Goal: Task Accomplishment & Management: Use online tool/utility

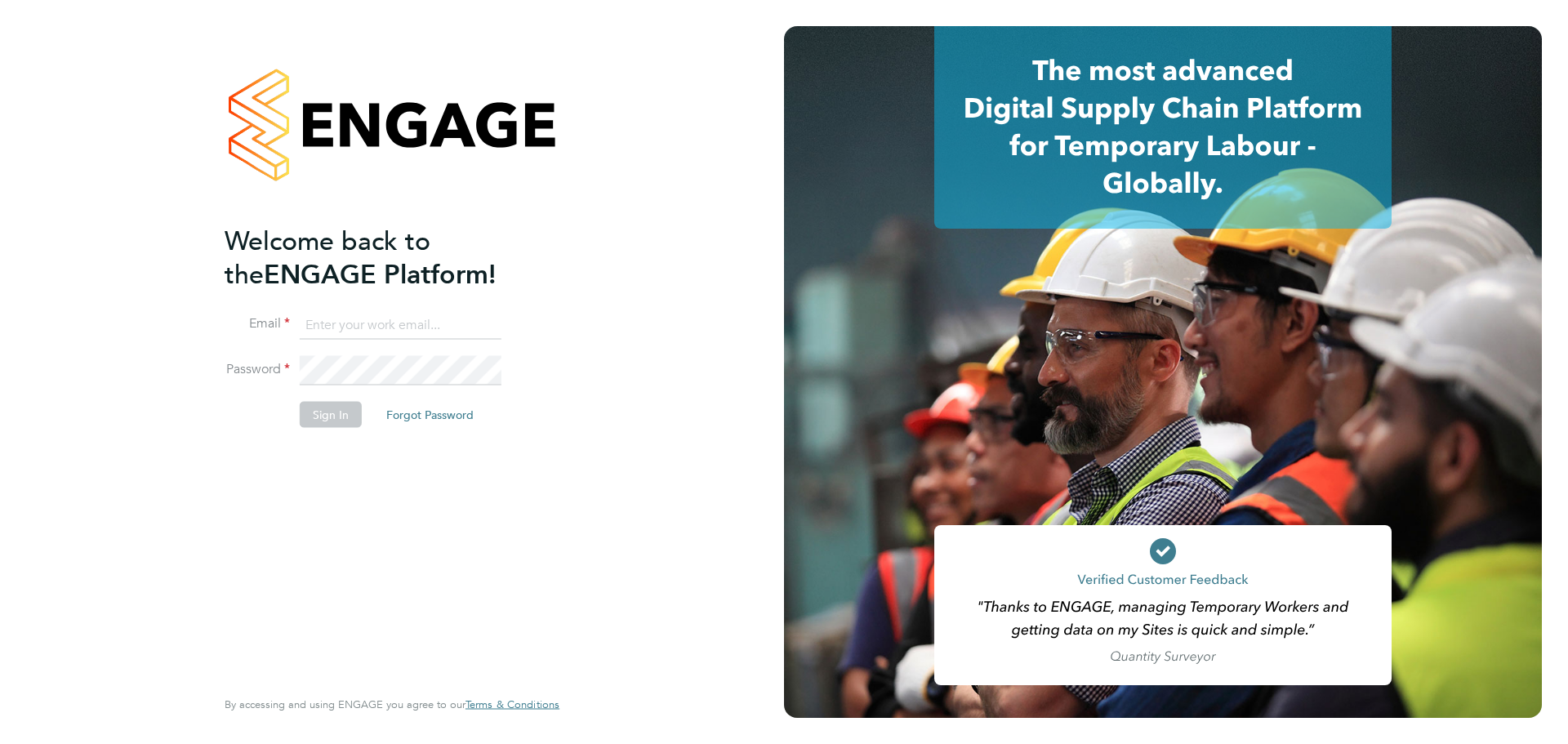
type input "Kayleigh.Evans@brightonandhovealbion.com"
click at [331, 409] on button "Sign In" at bounding box center [331, 415] width 62 height 26
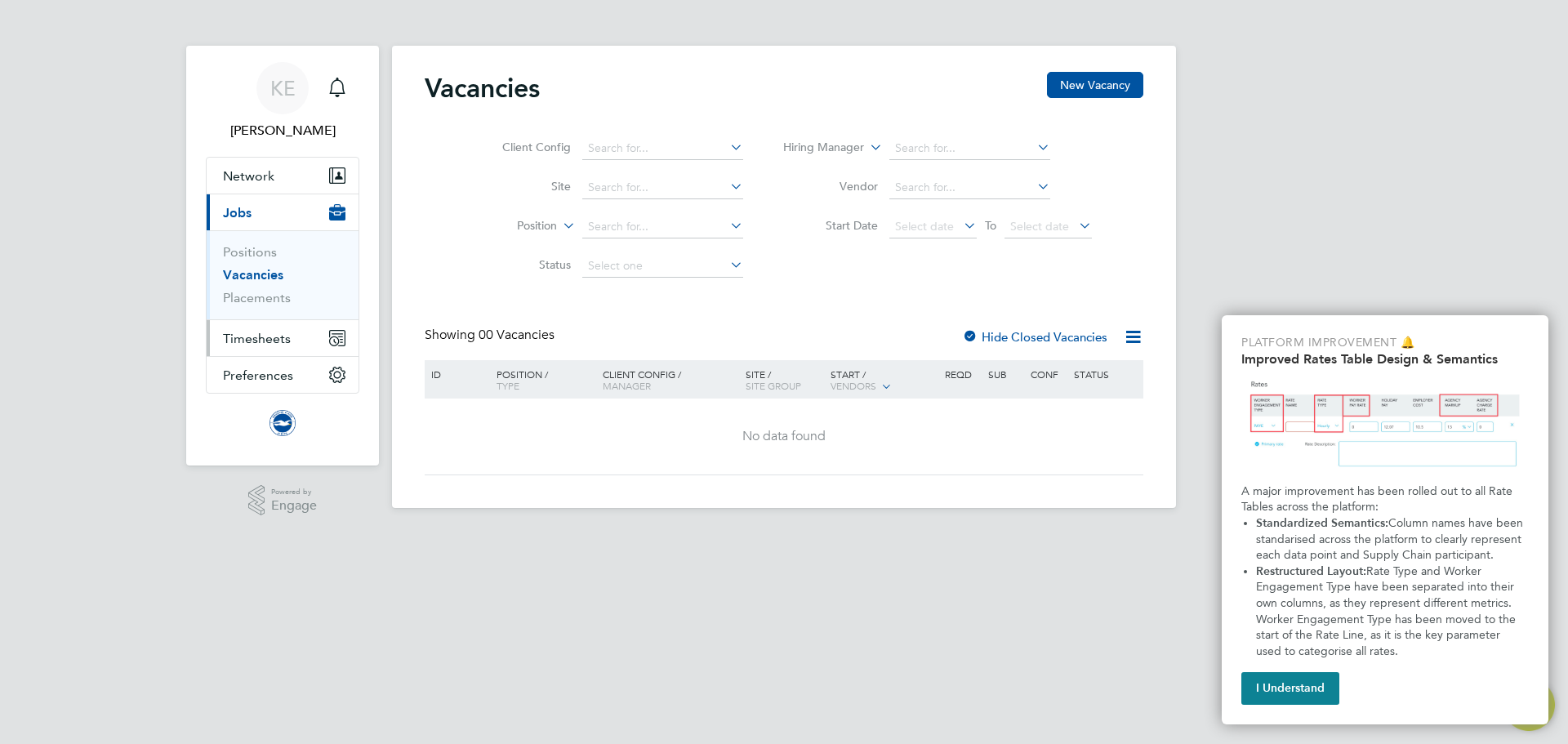
click at [279, 347] on button "Timesheets" at bounding box center [283, 338] width 152 height 36
click at [1297, 678] on button "I Understand" at bounding box center [1290, 689] width 98 height 33
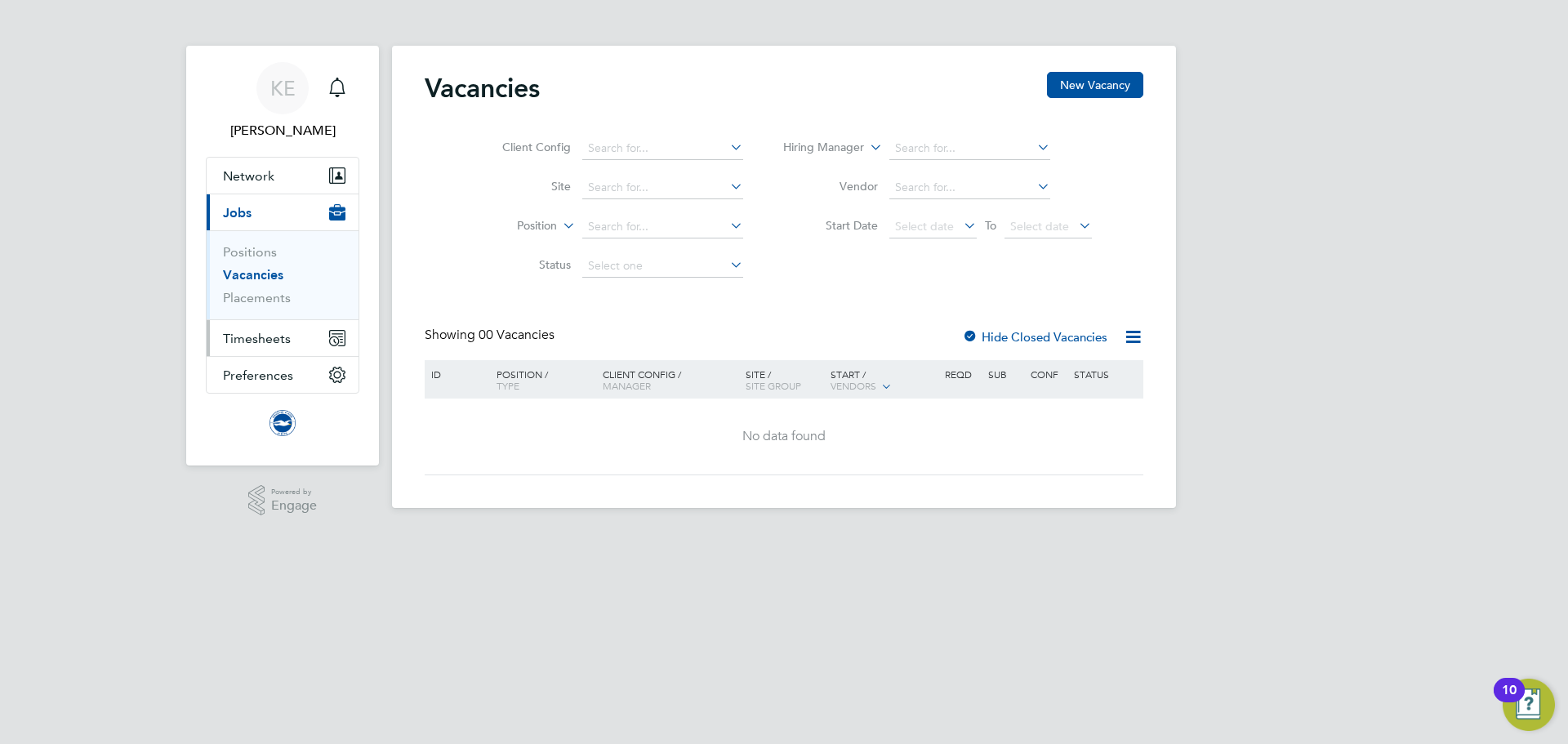
click at [284, 338] on span "Timesheets" at bounding box center [257, 338] width 67 height 16
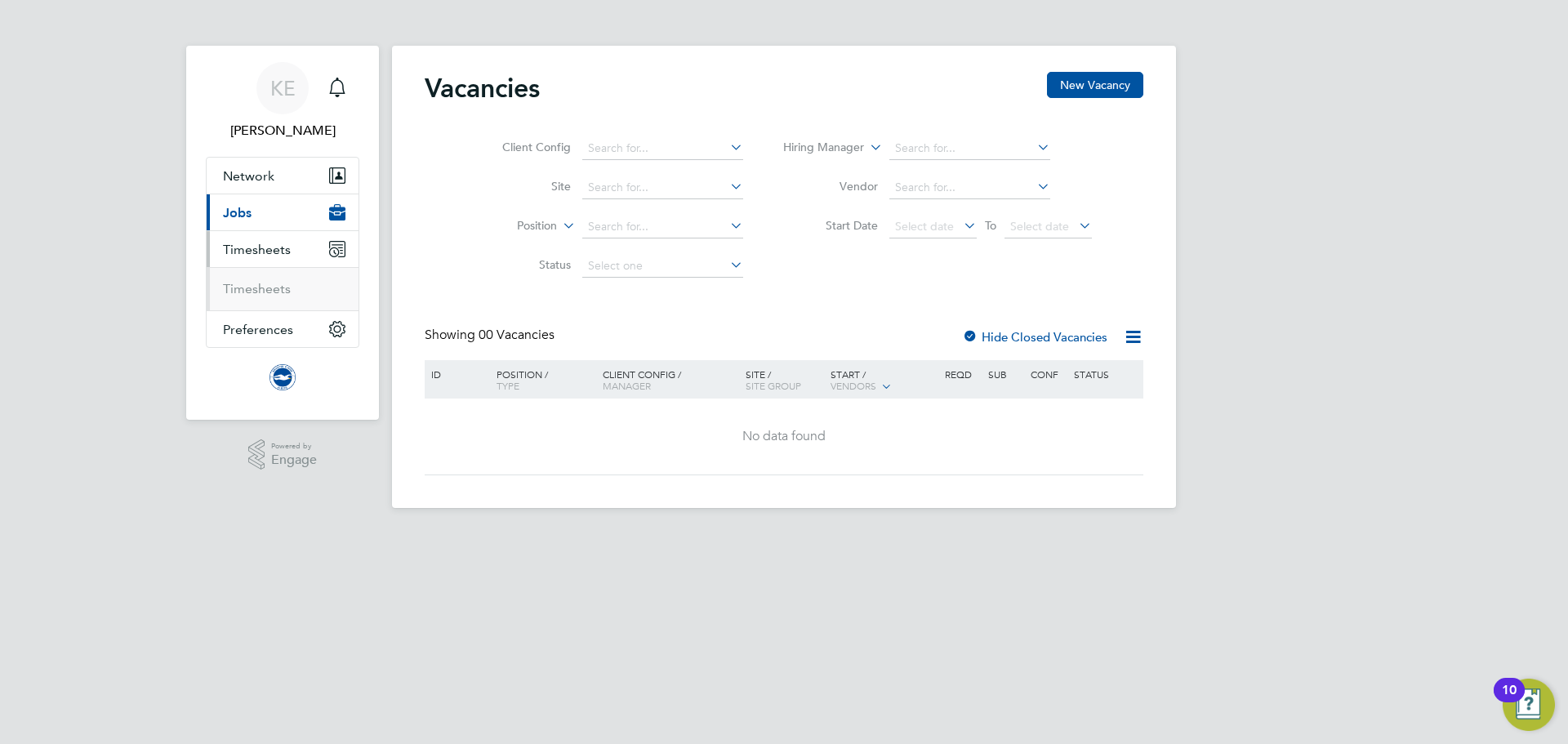
click at [289, 297] on li "Timesheets" at bounding box center [284, 289] width 123 height 16
click at [263, 287] on link "Timesheets" at bounding box center [257, 289] width 67 height 16
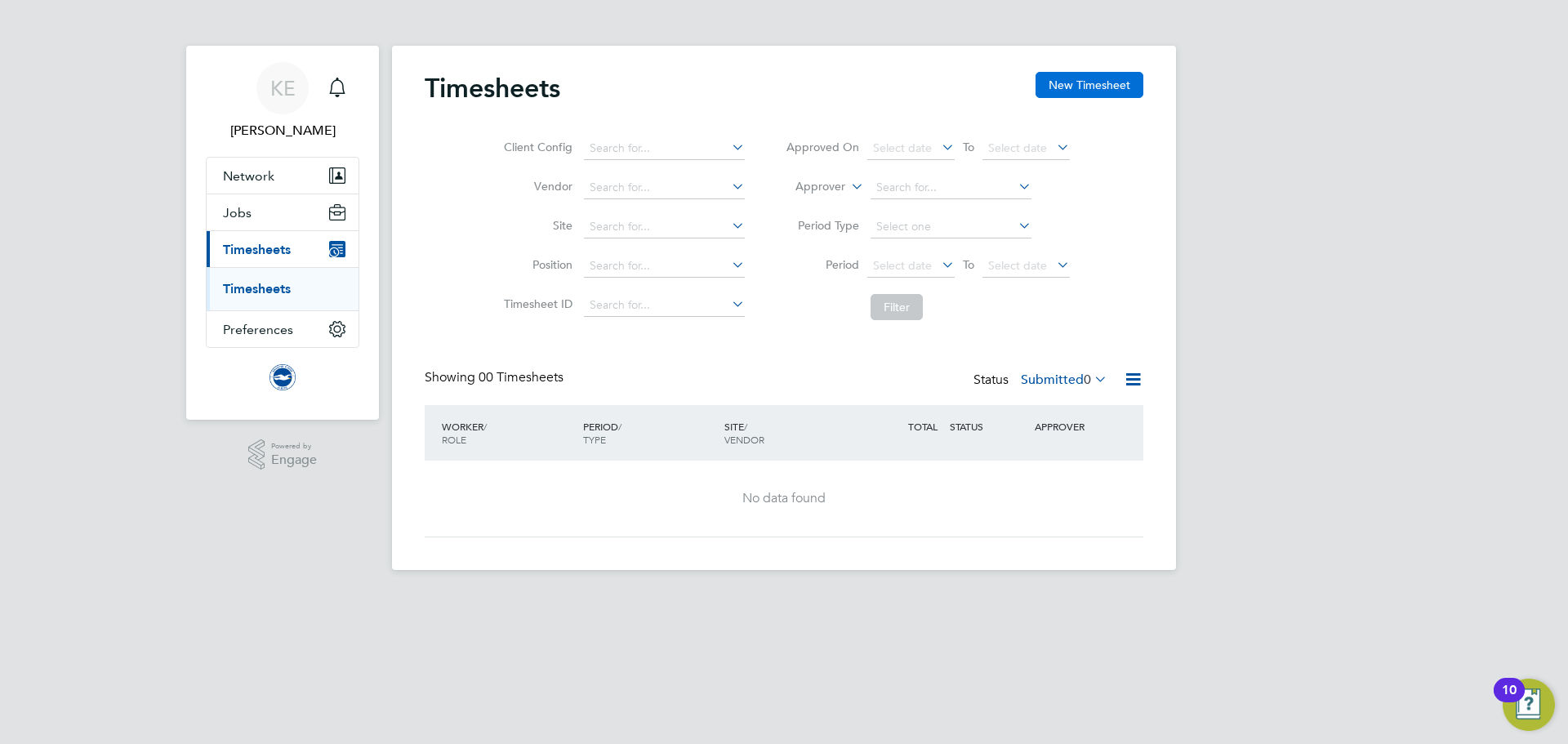
click at [1086, 81] on button "New Timesheet" at bounding box center [1089, 85] width 108 height 26
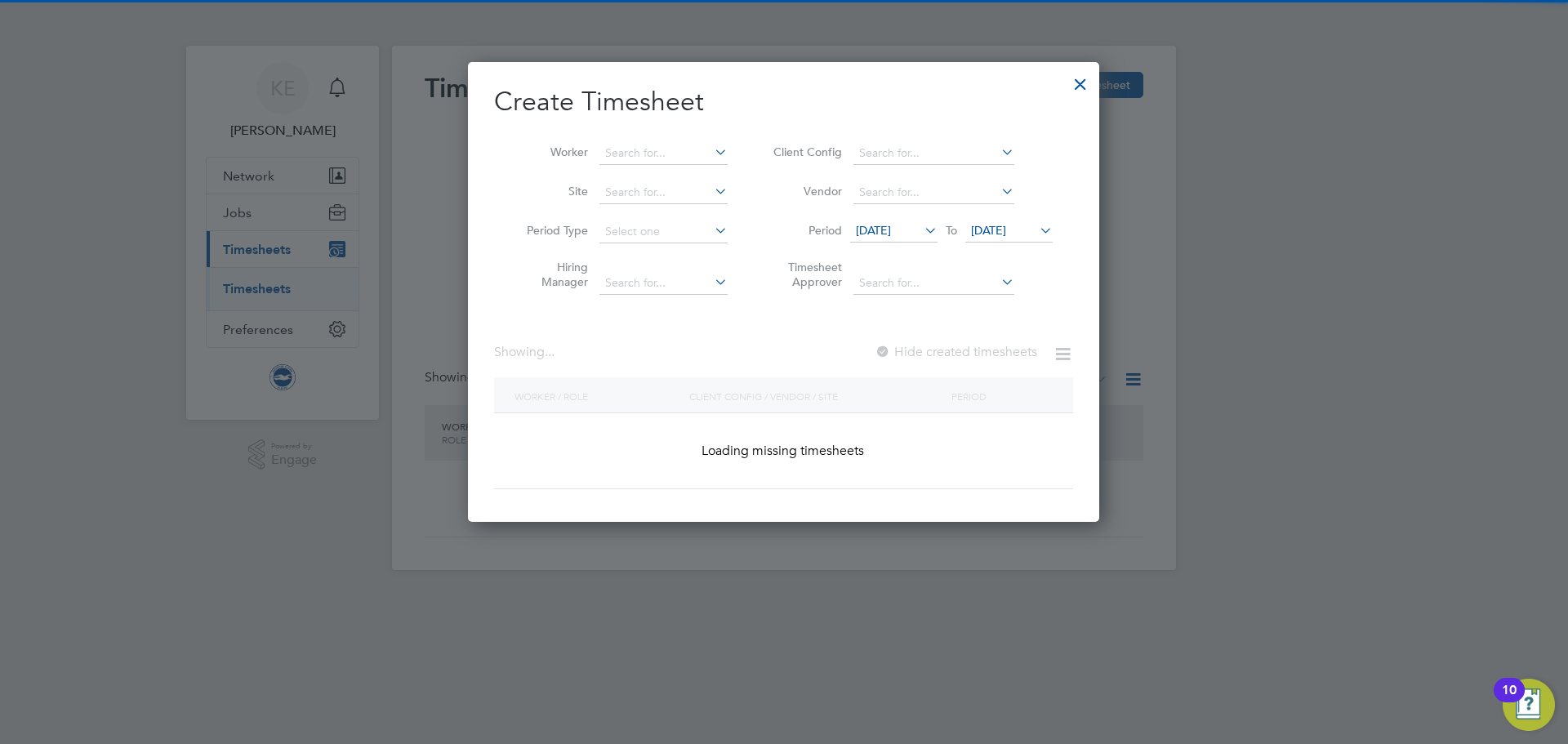
scroll to position [2127, 632]
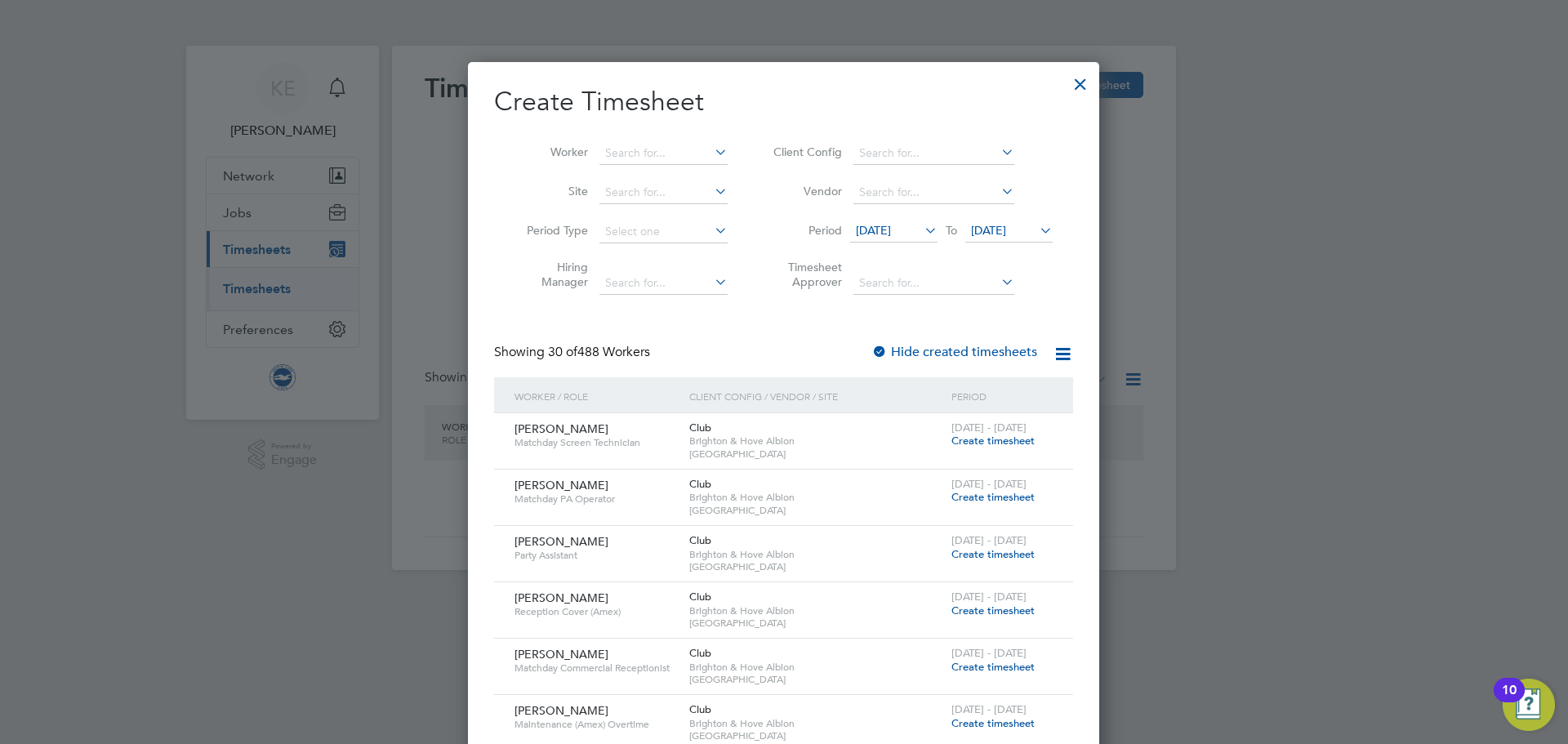
click at [1072, 86] on div at bounding box center [1080, 80] width 29 height 29
